Goal: Task Accomplishment & Management: Use online tool/utility

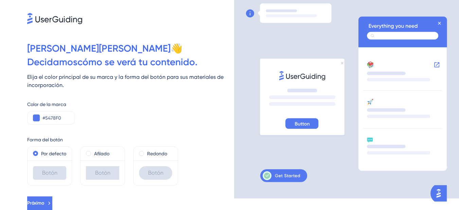
scroll to position [20, 0]
click at [58, 114] on input "#5478F0" at bounding box center [55, 118] width 26 height 8
click at [38, 114] on button at bounding box center [36, 117] width 7 height 7
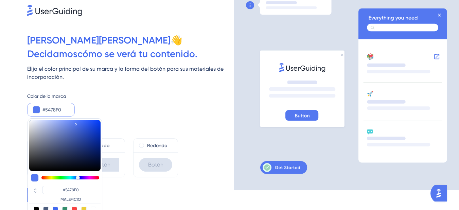
click at [47, 176] on div at bounding box center [64, 178] width 71 height 8
type input "#f0b754"
type input "#F0B754"
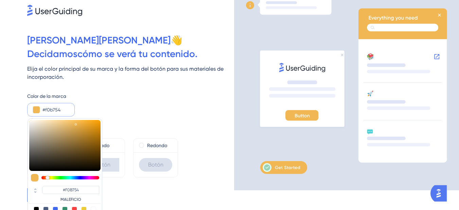
click at [48, 177] on div at bounding box center [70, 177] width 58 height 3
type input "#b19970"
type input "#B19970"
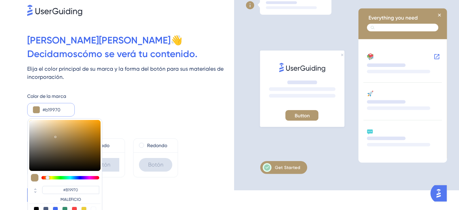
click at [55, 136] on div at bounding box center [64, 145] width 71 height 51
type input "#6b5021"
type input "#6B5021"
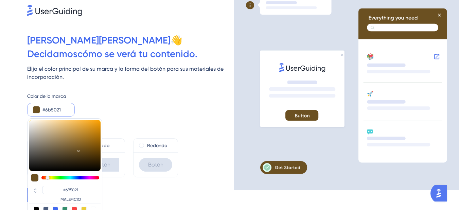
click at [79, 149] on div at bounding box center [64, 145] width 71 height 51
type input "#c9902e"
type input "#C9902E"
click at [84, 131] on div at bounding box center [64, 145] width 71 height 51
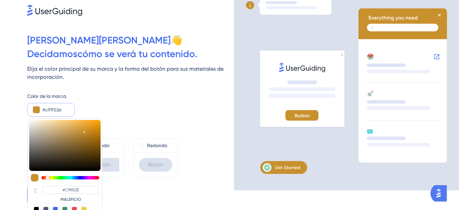
type input "#2ec9c9"
type input "#2EC9C9"
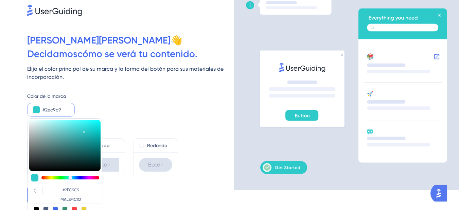
click at [70, 176] on div at bounding box center [70, 177] width 58 height 3
type input "#7bb9b9"
type input "#7BB9B9"
click at [53, 134] on div at bounding box center [64, 145] width 71 height 51
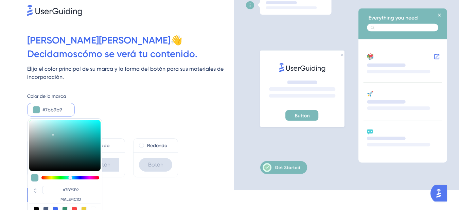
type input "#2f6868"
type input "#2F6868"
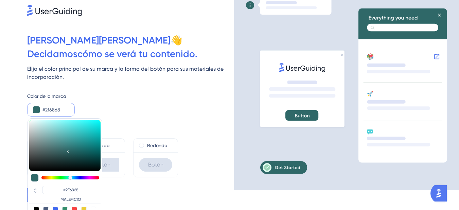
click at [68, 150] on div at bounding box center [64, 145] width 71 height 51
type input "#7dafaf"
type input "#7DAFAF"
click at [50, 136] on div at bounding box center [64, 145] width 71 height 51
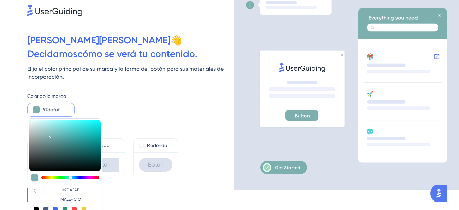
type input "#b2eeee"
type input "#B2EEEE"
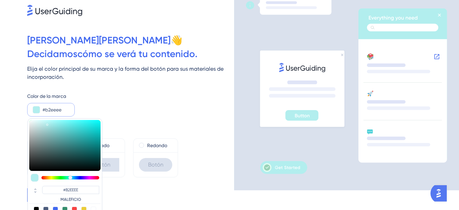
click at [47, 123] on div at bounding box center [64, 145] width 71 height 51
type input "#51a5a5"
type input "#51A5A5"
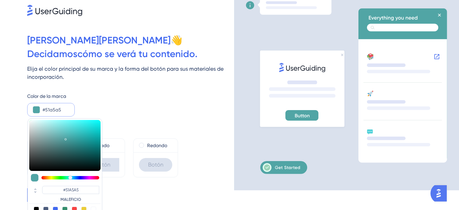
click at [66, 138] on div at bounding box center [64, 145] width 71 height 51
type input "#187272"
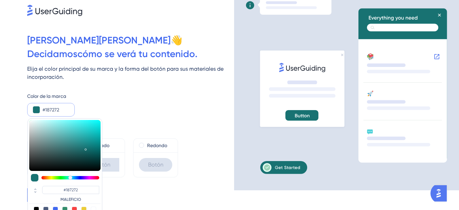
click at [85, 148] on div at bounding box center [64, 145] width 71 height 51
click at [132, 125] on div "Forma del botón Por defecto Botón Afilado Botón Redondo Botón" at bounding box center [130, 147] width 207 height 61
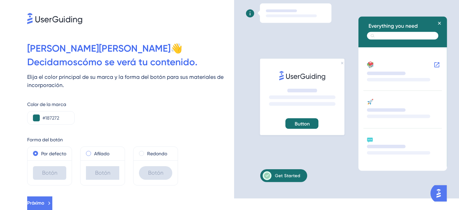
click at [88, 151] on span at bounding box center [88, 153] width 5 height 5
click at [93, 152] on input "radio" at bounding box center [93, 152] width 0 height 0
click at [145, 149] on div "Redondo" at bounding box center [155, 153] width 33 height 8
click at [52, 203] on icon at bounding box center [49, 203] width 6 height 6
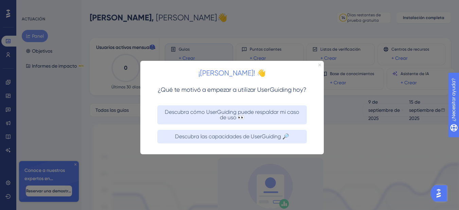
click at [319, 65] on icon "Cerrar vista previa" at bounding box center [319, 64] width 3 height 3
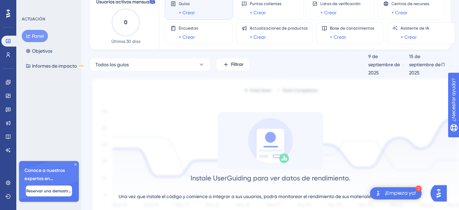
scroll to position [45, 0]
click at [198, 69] on button "Todas las guías" at bounding box center [150, 65] width 121 height 14
click at [132, 107] on font "Todas las guías" at bounding box center [116, 106] width 33 height 5
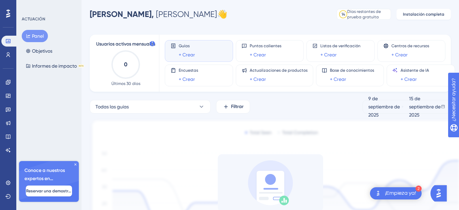
scroll to position [3, 0]
click at [213, 49] on div "Guías + Crear" at bounding box center [199, 51] width 57 height 16
click at [184, 55] on font "+ Crear" at bounding box center [187, 54] width 16 height 5
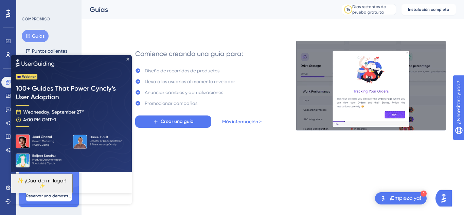
click at [129, 58] on img at bounding box center [71, 113] width 121 height 117
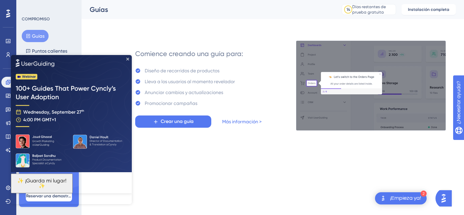
click at [129, 59] on img at bounding box center [71, 113] width 121 height 117
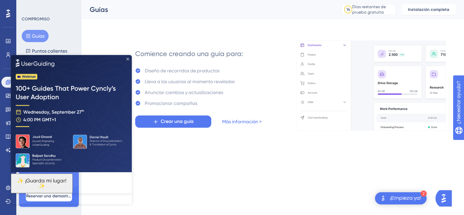
click at [128, 57] on icon "Cerrar vista previa" at bounding box center [127, 58] width 3 height 3
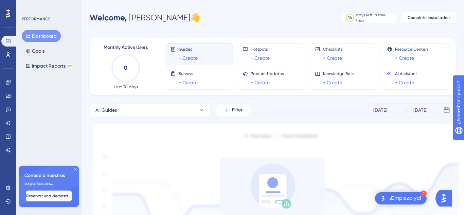
scroll to position [3, 0]
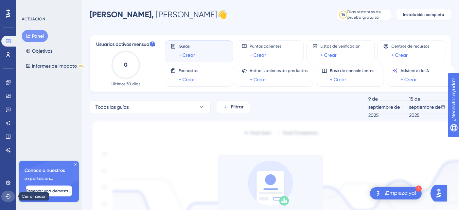
click at [10, 196] on icon at bounding box center [7, 196] width 5 height 5
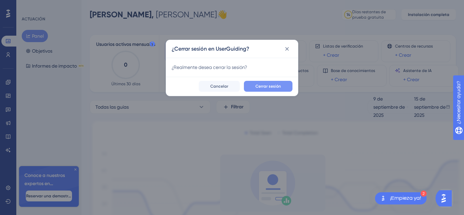
click at [270, 87] on font "Cerrar sesión" at bounding box center [267, 86] width 25 height 5
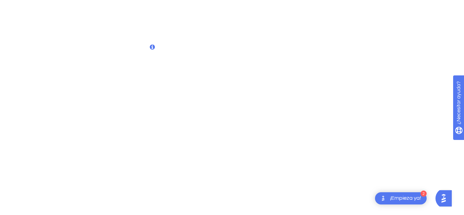
scroll to position [0, 0]
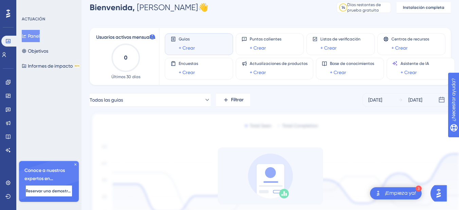
scroll to position [11, 0]
click at [203, 100] on icon at bounding box center [206, 99] width 7 height 7
click at [217, 125] on img at bounding box center [280, 183] width 380 height 143
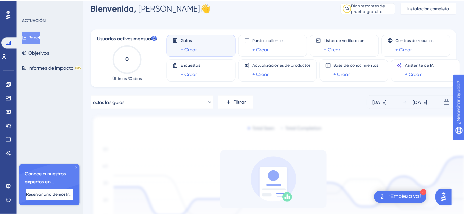
scroll to position [0, 0]
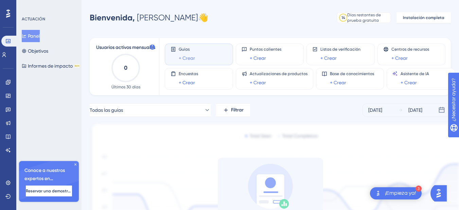
click at [186, 58] on font "+ Crear" at bounding box center [187, 57] width 16 height 5
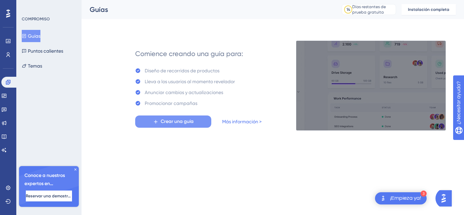
click at [191, 120] on font "Crear una guía" at bounding box center [177, 122] width 33 height 6
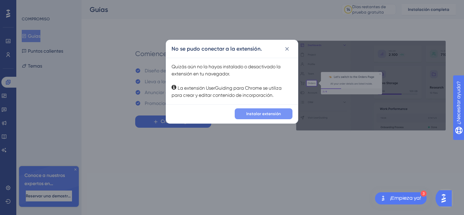
click at [259, 116] on font "Instalar extensión" at bounding box center [263, 113] width 35 height 5
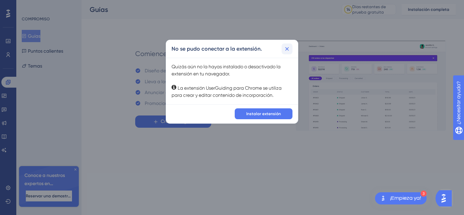
click at [286, 51] on icon at bounding box center [287, 49] width 7 height 7
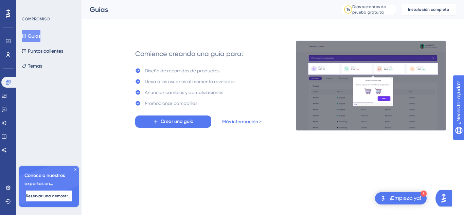
click at [53, 68] on div "Guías Puntos calientes Temas" at bounding box center [49, 51] width 55 height 42
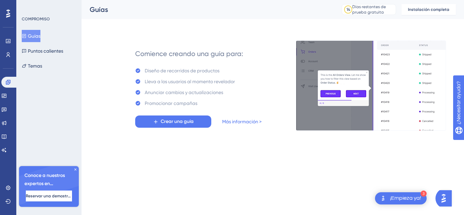
click at [40, 39] on font "Guías" at bounding box center [34, 36] width 13 height 8
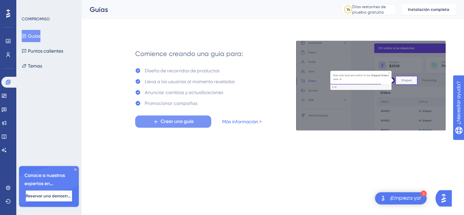
click at [173, 117] on button "Crear una guía" at bounding box center [173, 122] width 76 height 12
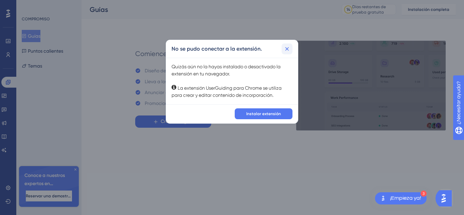
click at [288, 49] on icon at bounding box center [287, 49] width 7 height 7
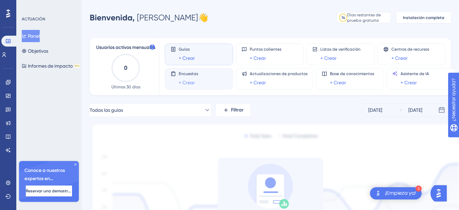
click at [188, 79] on link "+ Crear" at bounding box center [187, 82] width 16 height 8
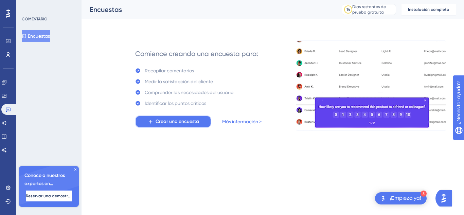
click at [191, 120] on font "Crear una encuesta" at bounding box center [177, 122] width 43 height 6
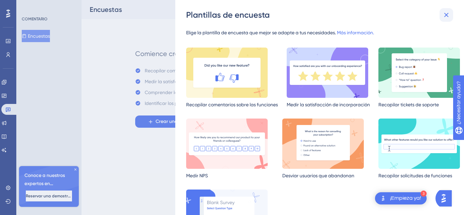
click at [449, 17] on icon at bounding box center [446, 15] width 8 height 8
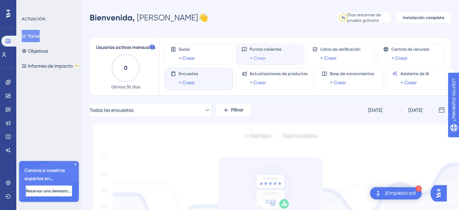
click at [262, 59] on font "+ Crear" at bounding box center [258, 57] width 16 height 5
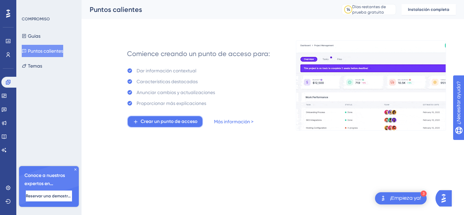
click at [191, 123] on font "Crear un punto de acceso" at bounding box center [169, 122] width 57 height 6
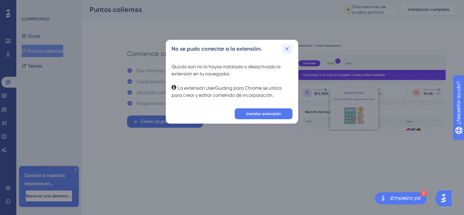
click at [287, 49] on icon at bounding box center [287, 49] width 4 height 4
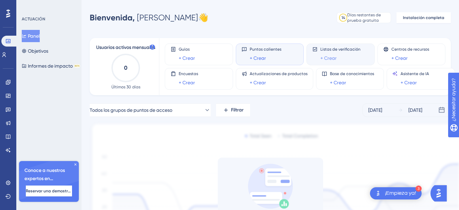
click at [333, 57] on font "+ Crear" at bounding box center [328, 57] width 16 height 5
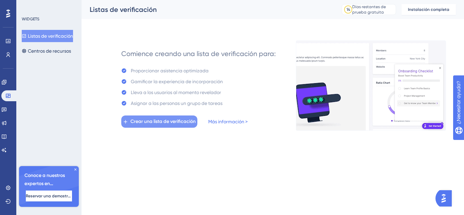
click at [186, 120] on font "Crear una lista de verificación" at bounding box center [162, 122] width 65 height 6
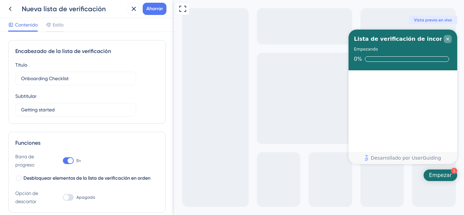
click at [449, 37] on icon "Cerrar lista de verificación" at bounding box center [447, 38] width 5 height 5
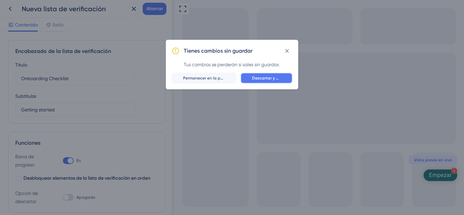
click at [262, 79] on font "Descartar y dejar" at bounding box center [269, 78] width 34 height 5
click at [266, 75] on button "Descartar y dejar" at bounding box center [267, 78] width 52 height 11
click at [274, 76] on font "Descartar y dejar" at bounding box center [269, 78] width 34 height 5
click at [256, 77] on font "Descartar y dejar" at bounding box center [269, 78] width 34 height 5
